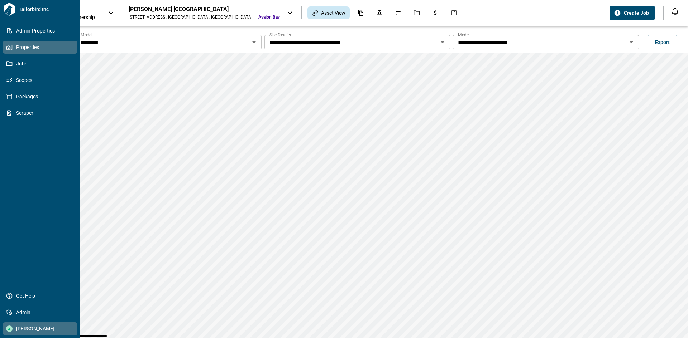
click at [28, 330] on span "Camila Sarasin" at bounding box center [42, 329] width 58 height 7
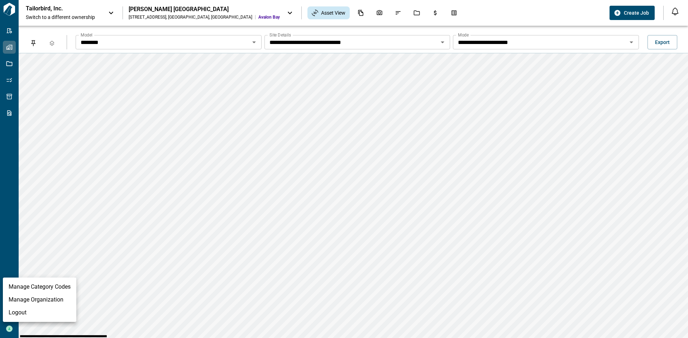
click at [43, 314] on li "Logout" at bounding box center [39, 313] width 73 height 13
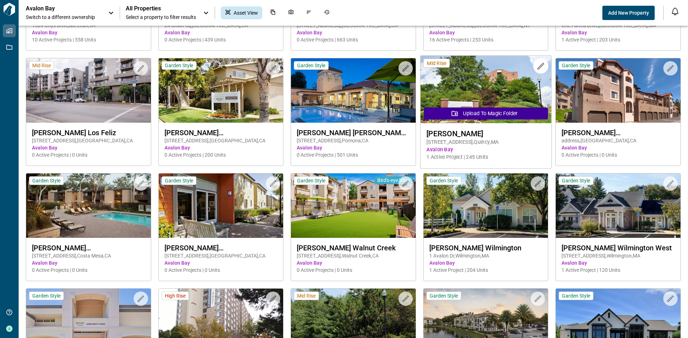
scroll to position [869, 0]
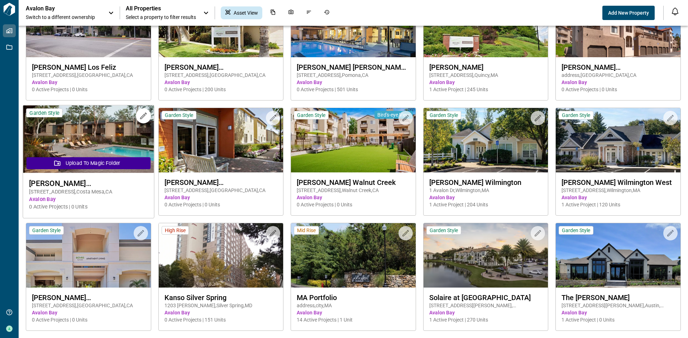
click at [109, 139] on img at bounding box center [88, 140] width 131 height 68
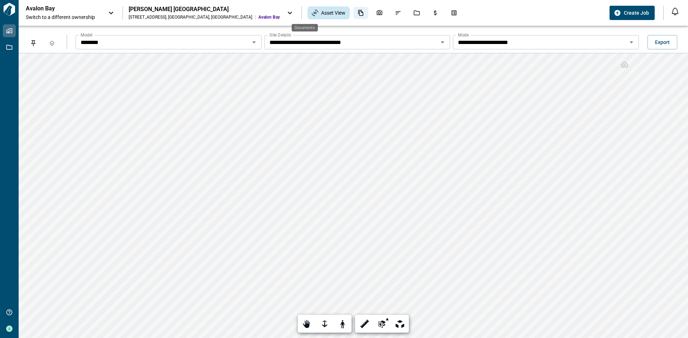
click at [357, 11] on icon "Documents" at bounding box center [360, 13] width 6 height 6
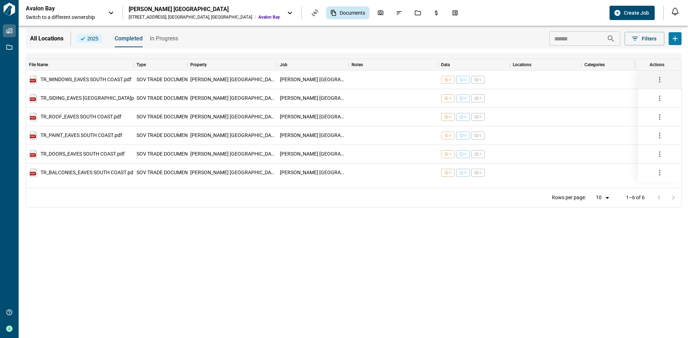
click at [661, 78] on icon "button" at bounding box center [659, 80] width 9 height 9
click at [178, 10] on div at bounding box center [344, 169] width 688 height 338
click at [285, 11] on icon at bounding box center [289, 13] width 9 height 9
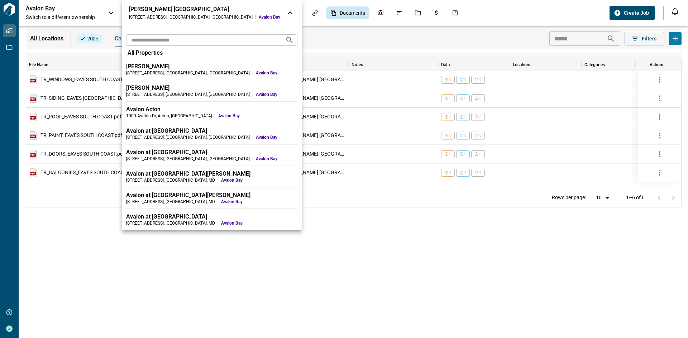
click at [161, 53] on span "All Properties" at bounding box center [144, 52] width 35 height 7
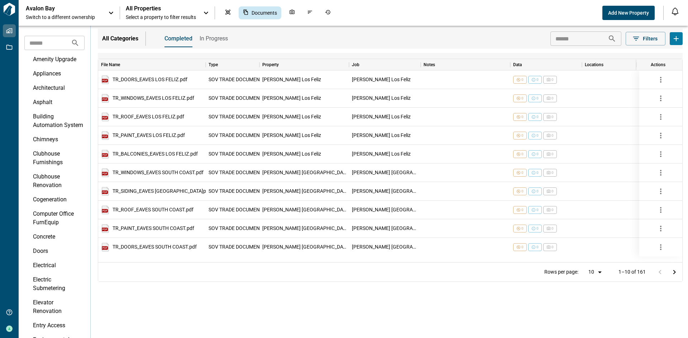
click at [94, 16] on span "Switch to a different ownership" at bounding box center [63, 17] width 75 height 7
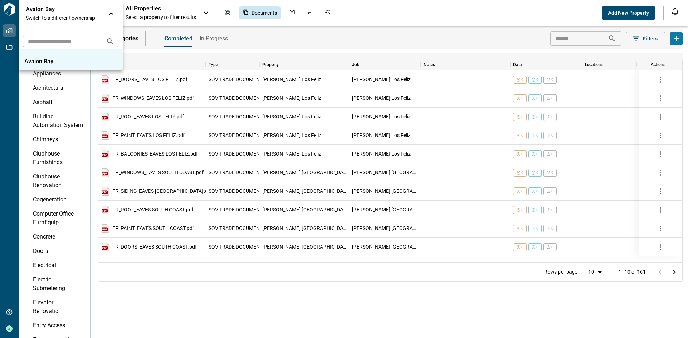
click at [46, 61] on p "Avalon Bay" at bounding box center [56, 61] width 64 height 7
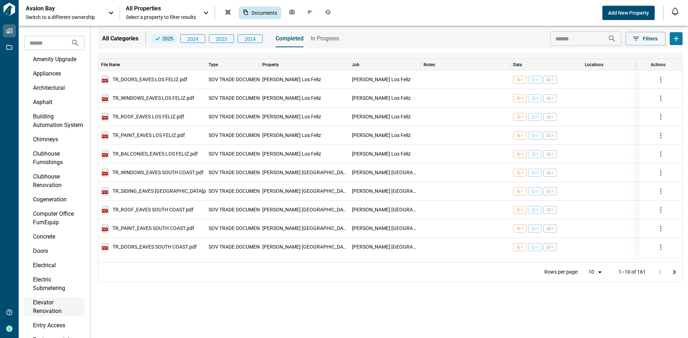
click at [45, 316] on div "Elevator Renovation" at bounding box center [58, 307] width 50 height 17
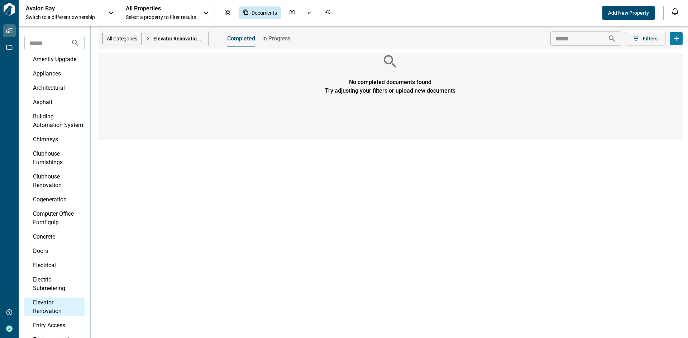
click at [170, 19] on span "Select a property to filter results" at bounding box center [161, 17] width 70 height 7
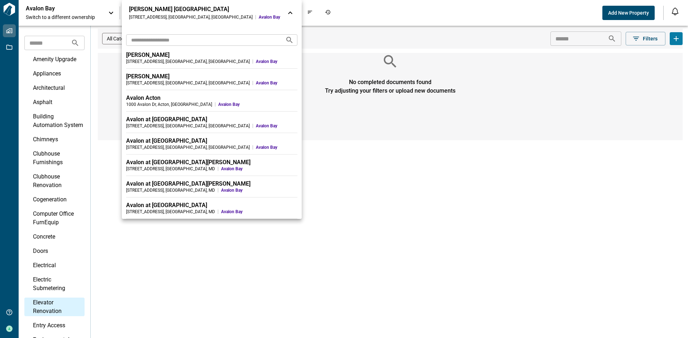
click at [259, 16] on span "Avalon Bay" at bounding box center [269, 17] width 21 height 6
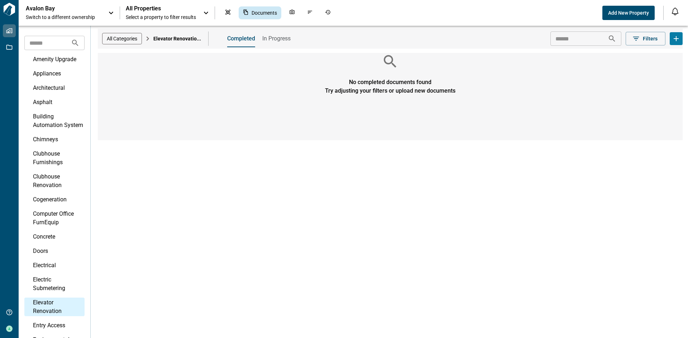
click at [45, 5] on div "Avalon Bay Switch to a different ownership All Properties Select a property to …" at bounding box center [344, 13] width 688 height 26
click at [42, 8] on p "Avalon Bay" at bounding box center [58, 8] width 64 height 7
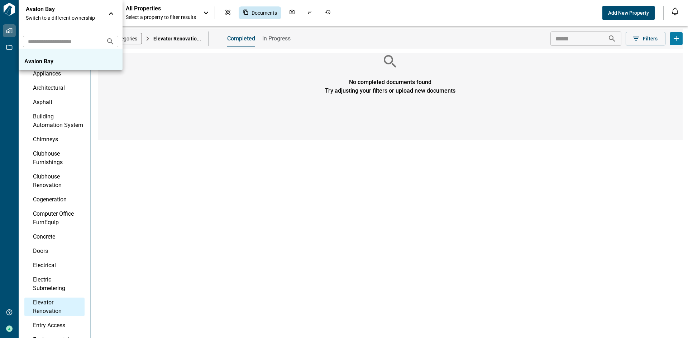
click at [11, 4] on div at bounding box center [344, 169] width 688 height 338
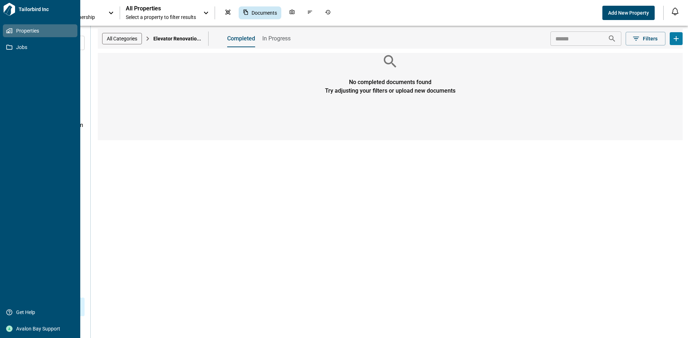
click at [10, 10] on icon at bounding box center [9, 9] width 13 height 13
click at [25, 30] on span "Properties" at bounding box center [42, 30] width 58 height 7
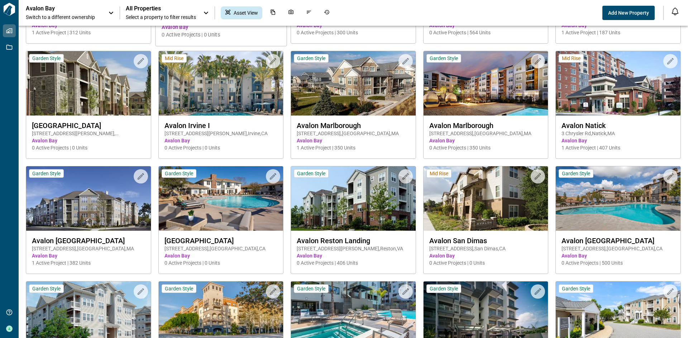
scroll to position [466, 0]
